Goal: Task Accomplishment & Management: Use online tool/utility

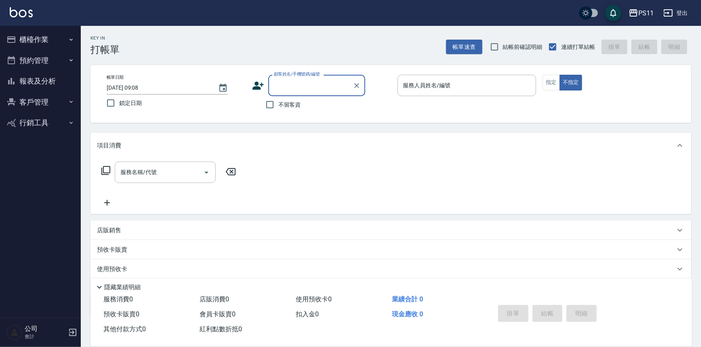
click at [35, 38] on button "櫃檯作業" at bounding box center [40, 39] width 74 height 21
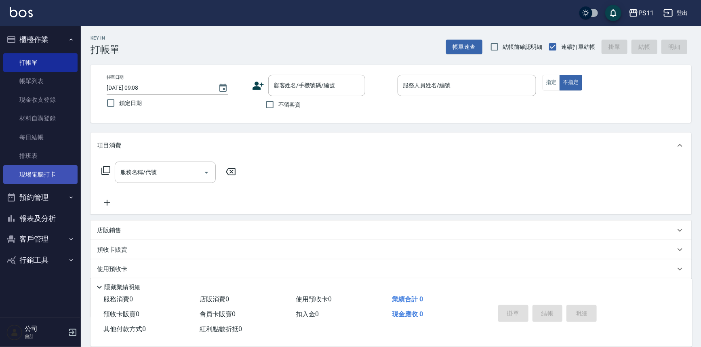
click at [44, 174] on link "現場電腦打卡" at bounding box center [40, 174] width 74 height 19
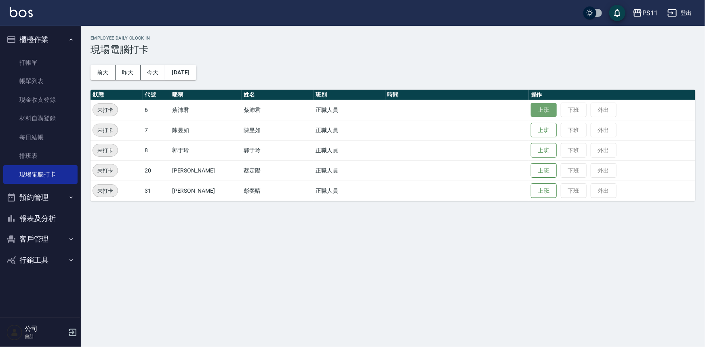
click at [531, 107] on button "上班" at bounding box center [544, 110] width 26 height 14
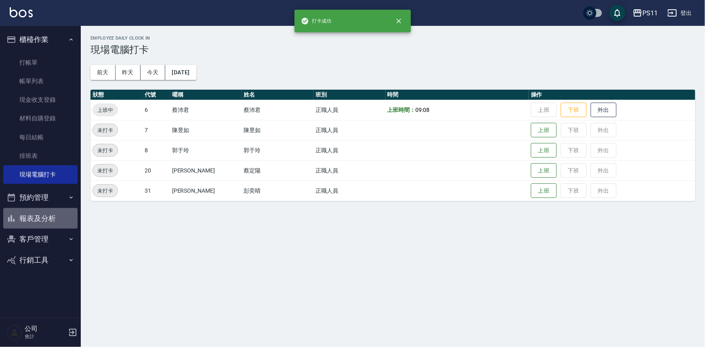
drag, startPoint x: 56, startPoint y: 222, endPoint x: 72, endPoint y: 213, distance: 18.1
click at [56, 222] on button "報表及分析" at bounding box center [40, 218] width 74 height 21
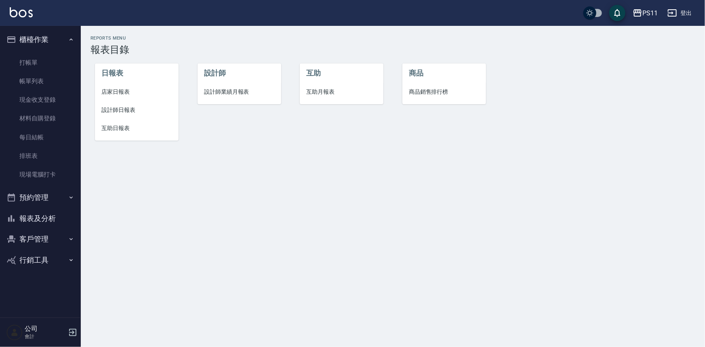
drag, startPoint x: 122, startPoint y: 116, endPoint x: 131, endPoint y: 112, distance: 9.4
click at [123, 116] on li "設計師日報表" at bounding box center [137, 110] width 84 height 18
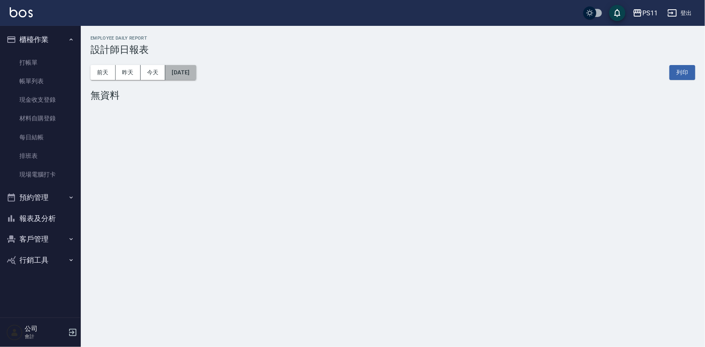
click at [190, 76] on button "[DATE]" at bounding box center [180, 72] width 31 height 15
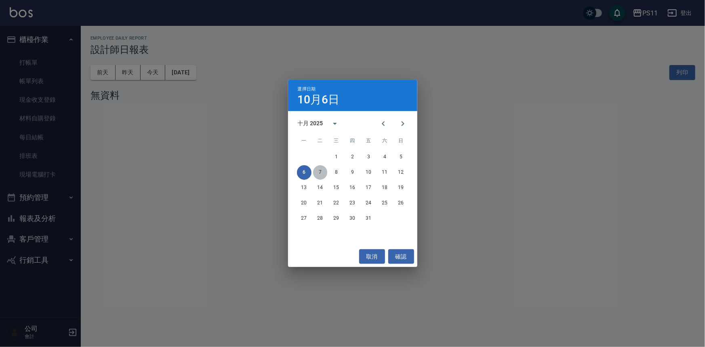
click at [323, 174] on button "7" at bounding box center [320, 172] width 15 height 15
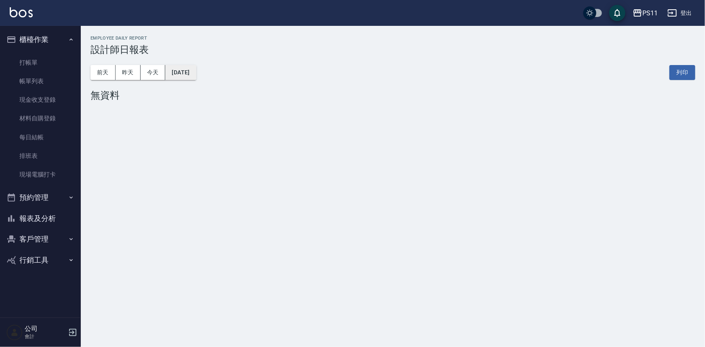
click at [176, 73] on button "2025/10/07" at bounding box center [180, 72] width 31 height 15
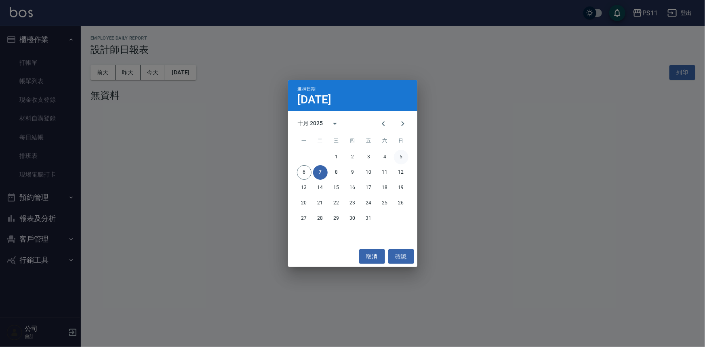
click at [400, 156] on button "5" at bounding box center [401, 157] width 15 height 15
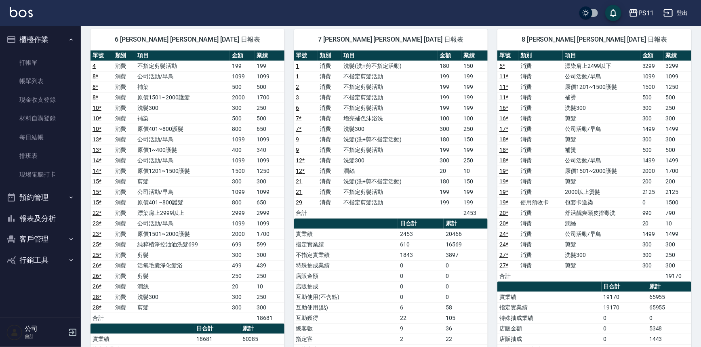
scroll to position [73, 0]
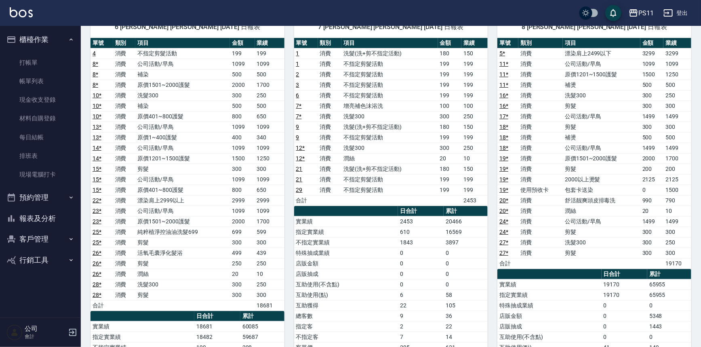
click at [97, 209] on link "23 *" at bounding box center [96, 211] width 9 height 6
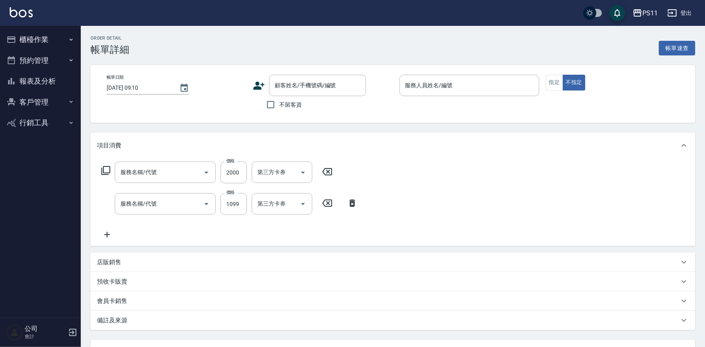
type input "[DATE] 18:54"
type input "[PERSON_NAME]6"
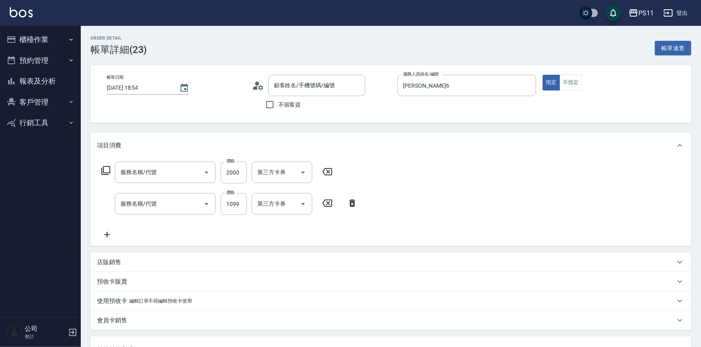
type input "原價1501~2000護髮(52000)"
type input "公司活動/早鳥(41099)"
type input "信用卡"
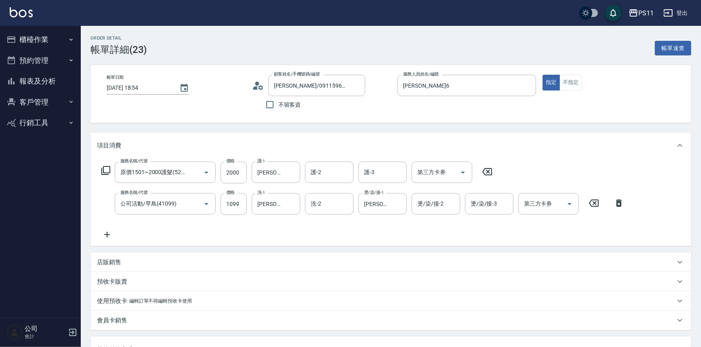
type input "[PERSON_NAME]/0911596237/0553"
click at [43, 81] on button "報表及分析" at bounding box center [40, 81] width 74 height 21
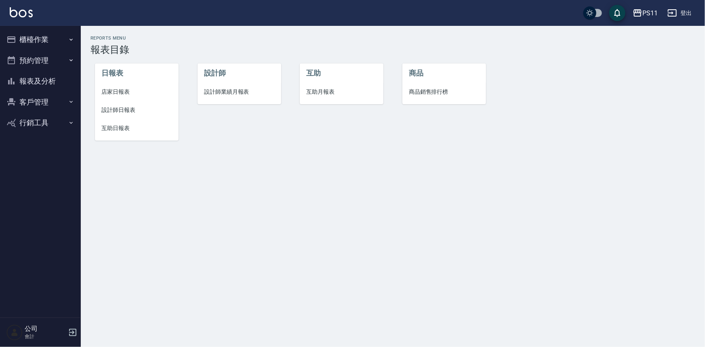
click at [128, 126] on span "互助日報表" at bounding box center [136, 128] width 71 height 8
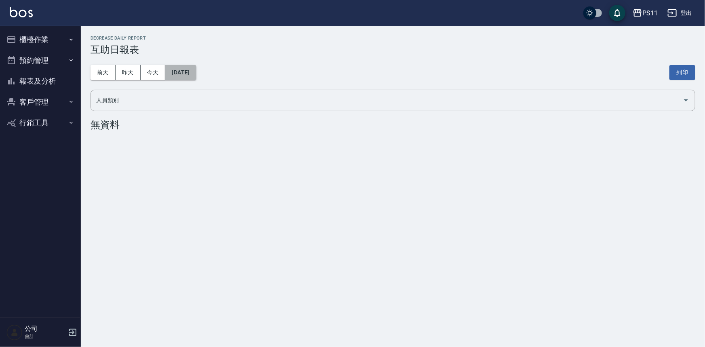
click at [196, 72] on button "[DATE]" at bounding box center [180, 72] width 31 height 15
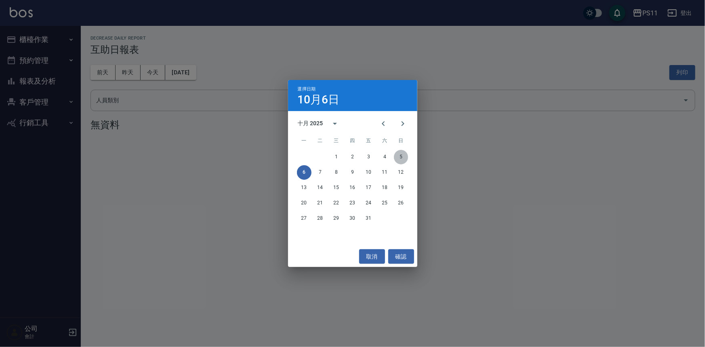
click at [404, 156] on button "5" at bounding box center [401, 157] width 15 height 15
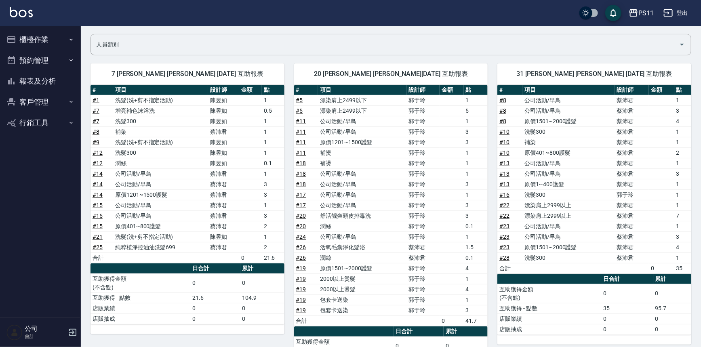
scroll to position [73, 0]
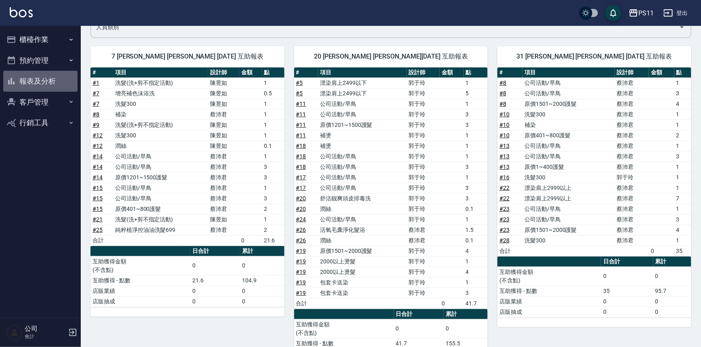
click at [59, 84] on button "報表及分析" at bounding box center [40, 81] width 74 height 21
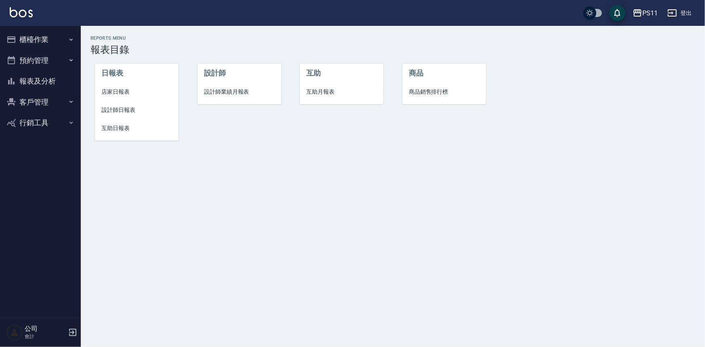
click at [127, 110] on span "設計師日報表" at bounding box center [136, 110] width 71 height 8
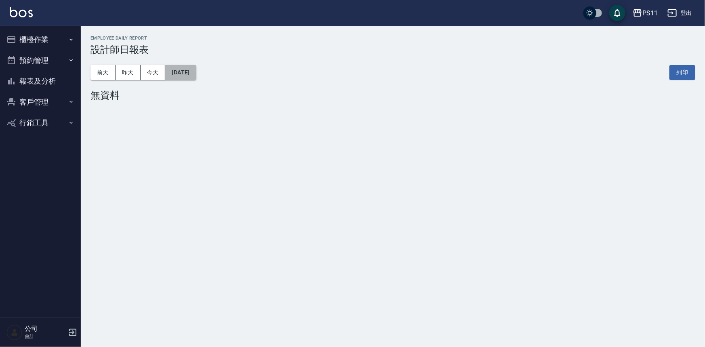
click at [196, 71] on button "[DATE]" at bounding box center [180, 72] width 31 height 15
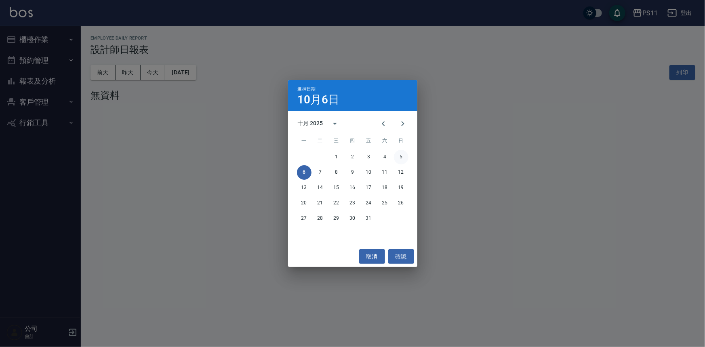
click at [396, 159] on button "5" at bounding box center [401, 157] width 15 height 15
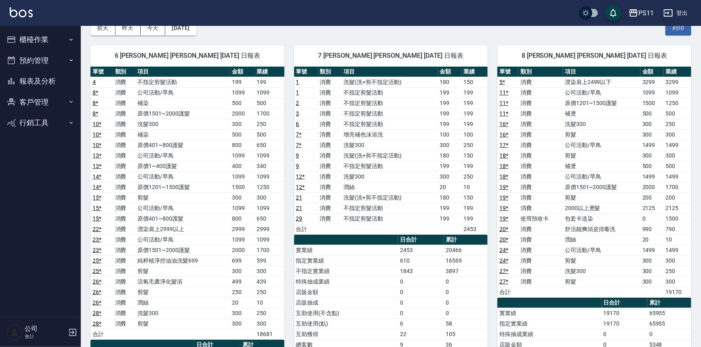
scroll to position [36, 0]
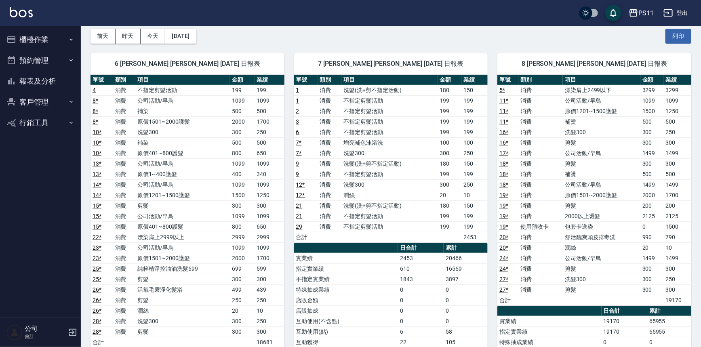
click at [51, 45] on button "櫃檯作業" at bounding box center [40, 39] width 74 height 21
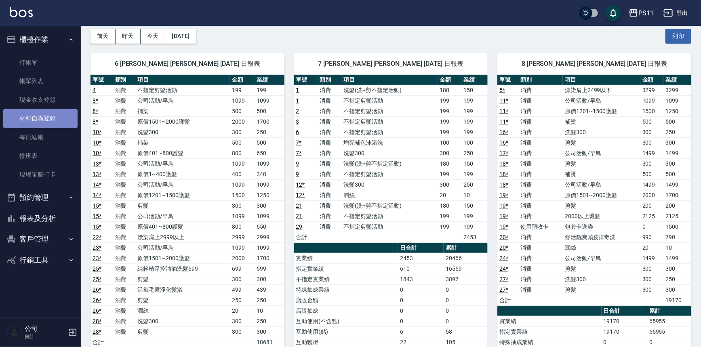
click at [62, 121] on link "材料自購登錄" at bounding box center [40, 118] width 74 height 19
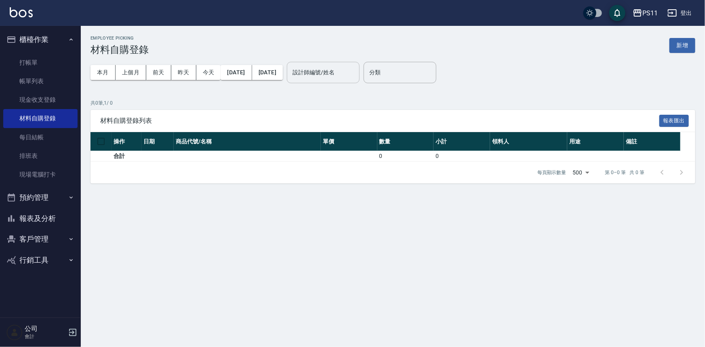
click at [356, 74] on input "設計師編號/姓名" at bounding box center [322, 72] width 65 height 14
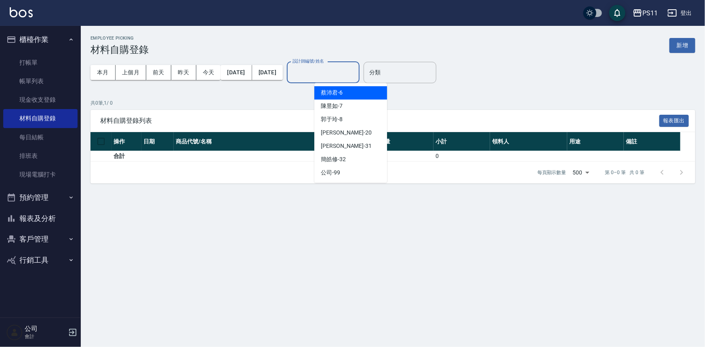
click at [357, 97] on div "[PERSON_NAME]6" at bounding box center [350, 92] width 73 height 13
type input "[PERSON_NAME]6"
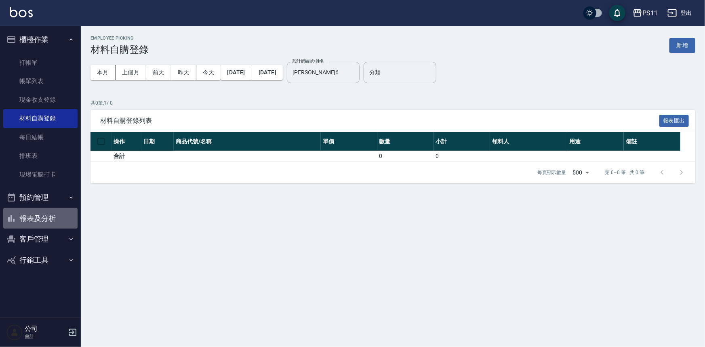
click at [48, 216] on button "報表及分析" at bounding box center [40, 218] width 74 height 21
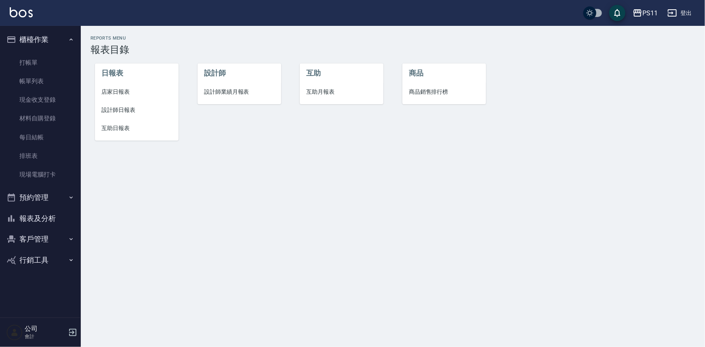
click at [126, 130] on span "互助日報表" at bounding box center [136, 128] width 71 height 8
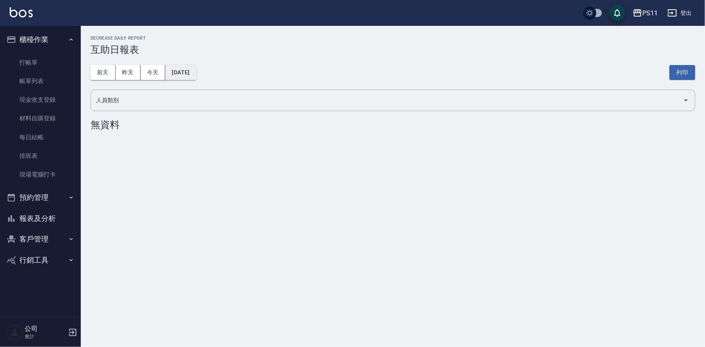
click at [192, 73] on button "[DATE]" at bounding box center [180, 72] width 31 height 15
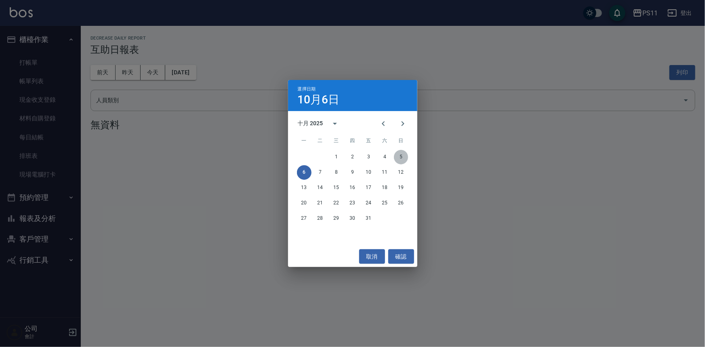
click at [397, 158] on button "5" at bounding box center [401, 157] width 15 height 15
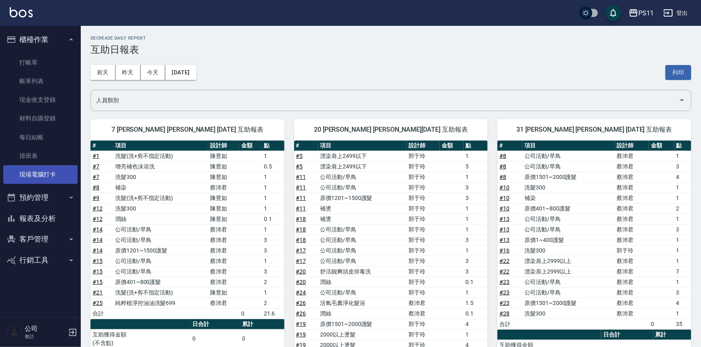
click at [64, 174] on link "現場電腦打卡" at bounding box center [40, 174] width 74 height 19
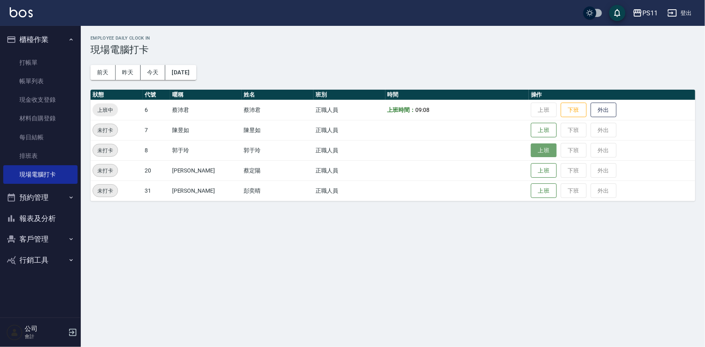
click at [544, 147] on button "上班" at bounding box center [544, 150] width 26 height 14
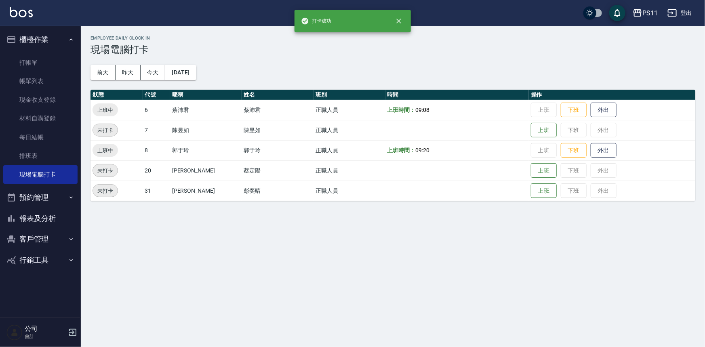
click at [529, 172] on td "上班 下班 外出" at bounding box center [612, 170] width 166 height 20
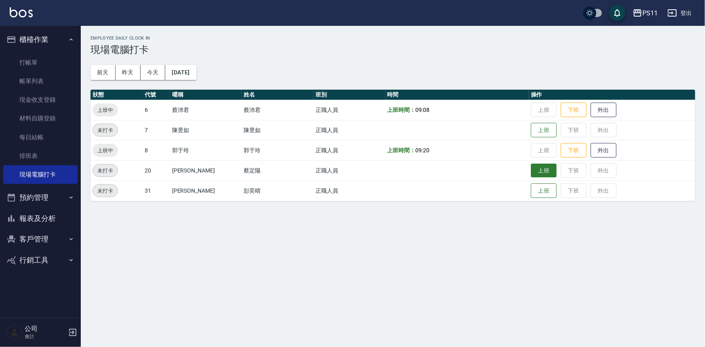
click at [536, 168] on button "上班" at bounding box center [544, 171] width 26 height 14
click at [533, 125] on button "上班" at bounding box center [544, 130] width 26 height 14
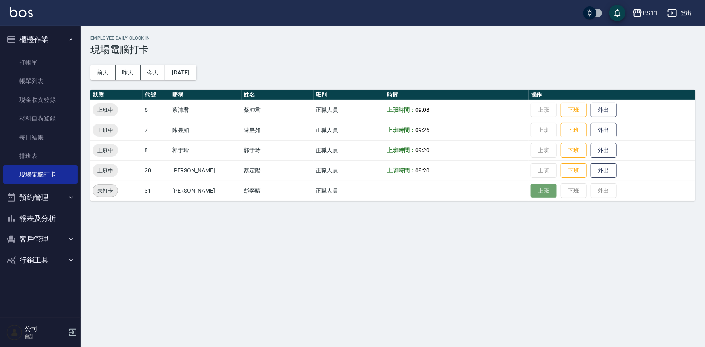
click at [536, 194] on button "上班" at bounding box center [544, 191] width 26 height 14
